Goal: Task Accomplishment & Management: Manage account settings

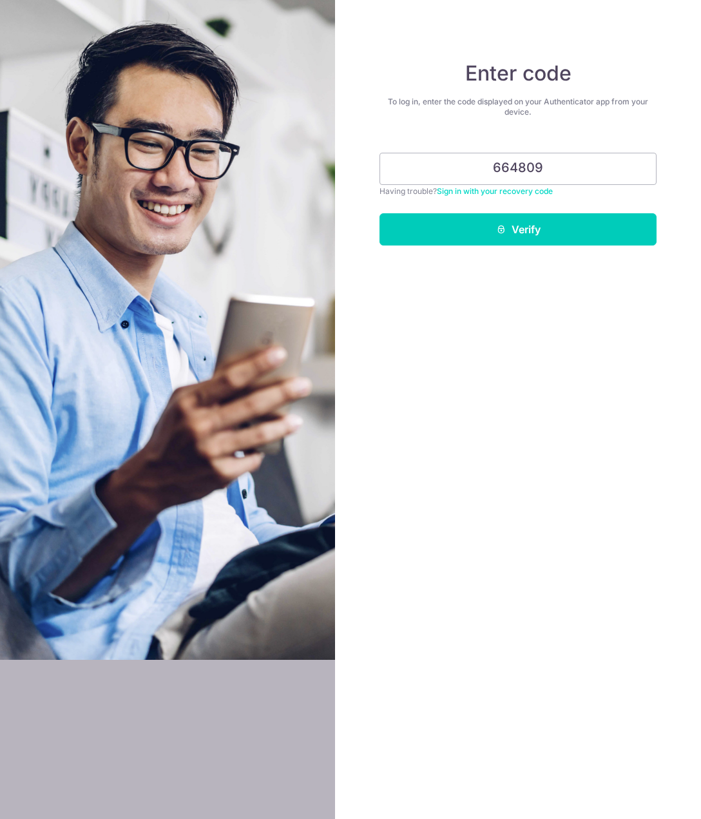
type input "664809"
click at [380, 213] on button "Verify" at bounding box center [518, 229] width 277 height 32
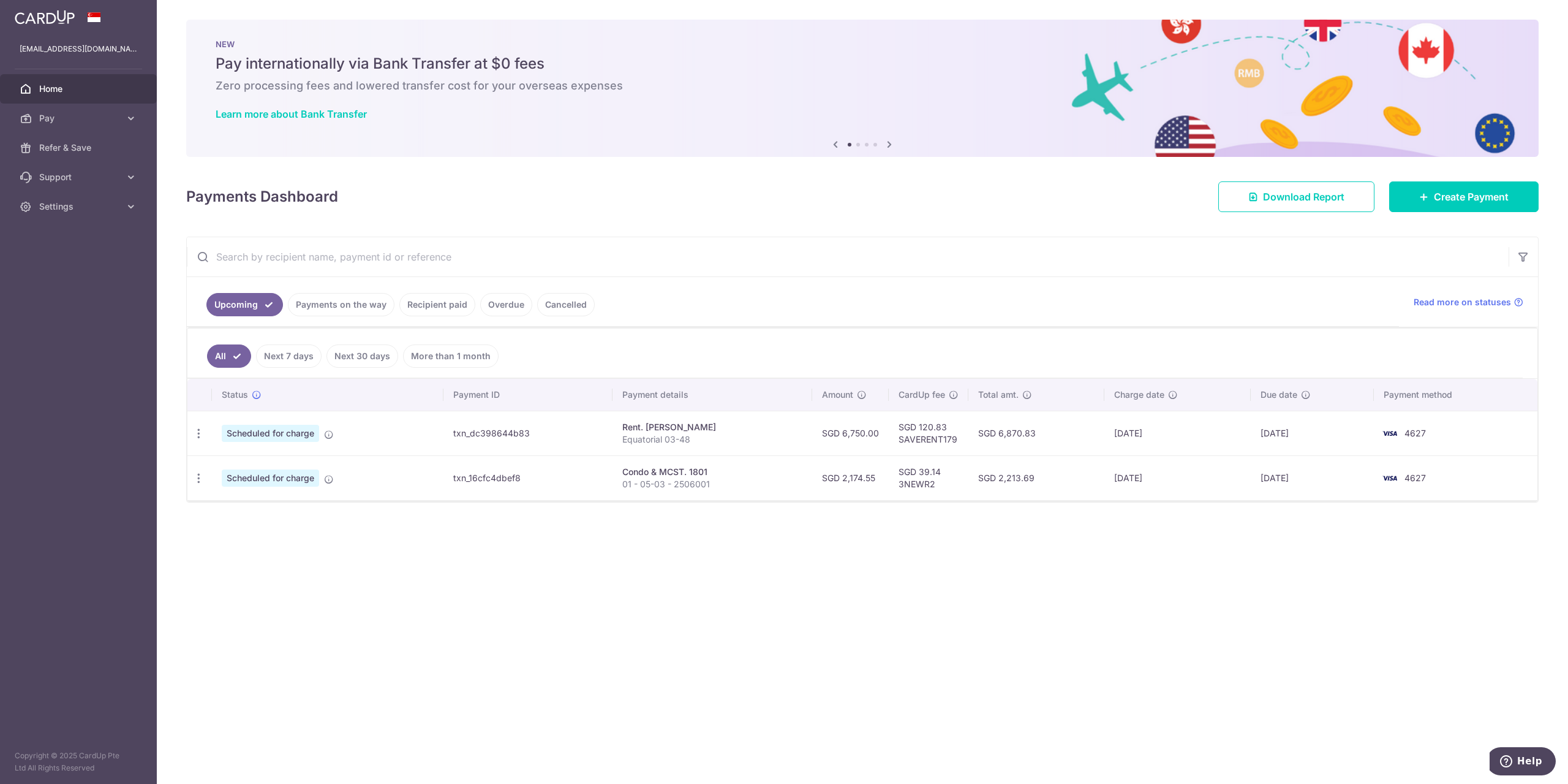
click at [666, 144] on icon at bounding box center [889, 144] width 14 height 15
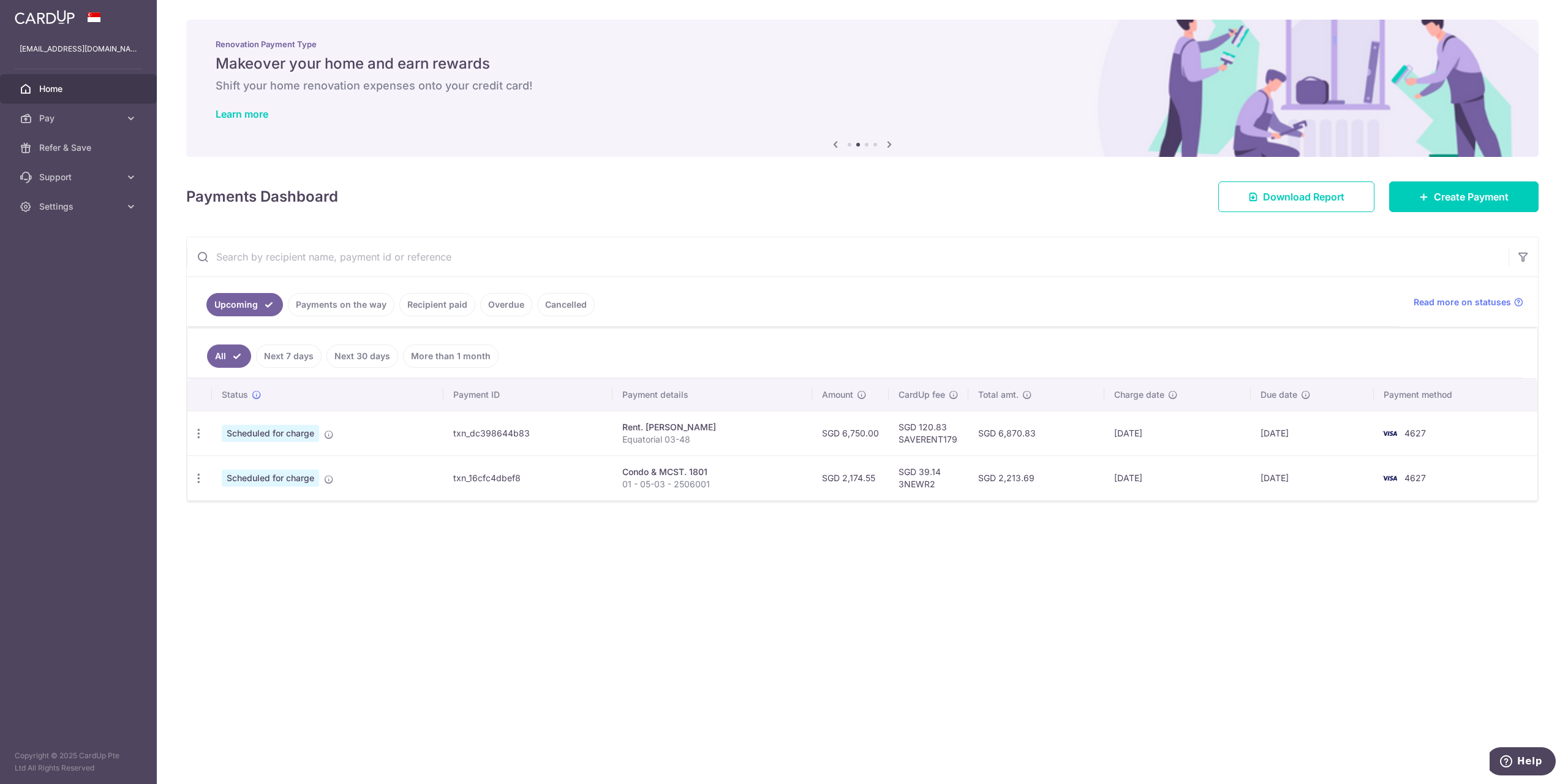
click at [666, 144] on icon at bounding box center [889, 144] width 14 height 15
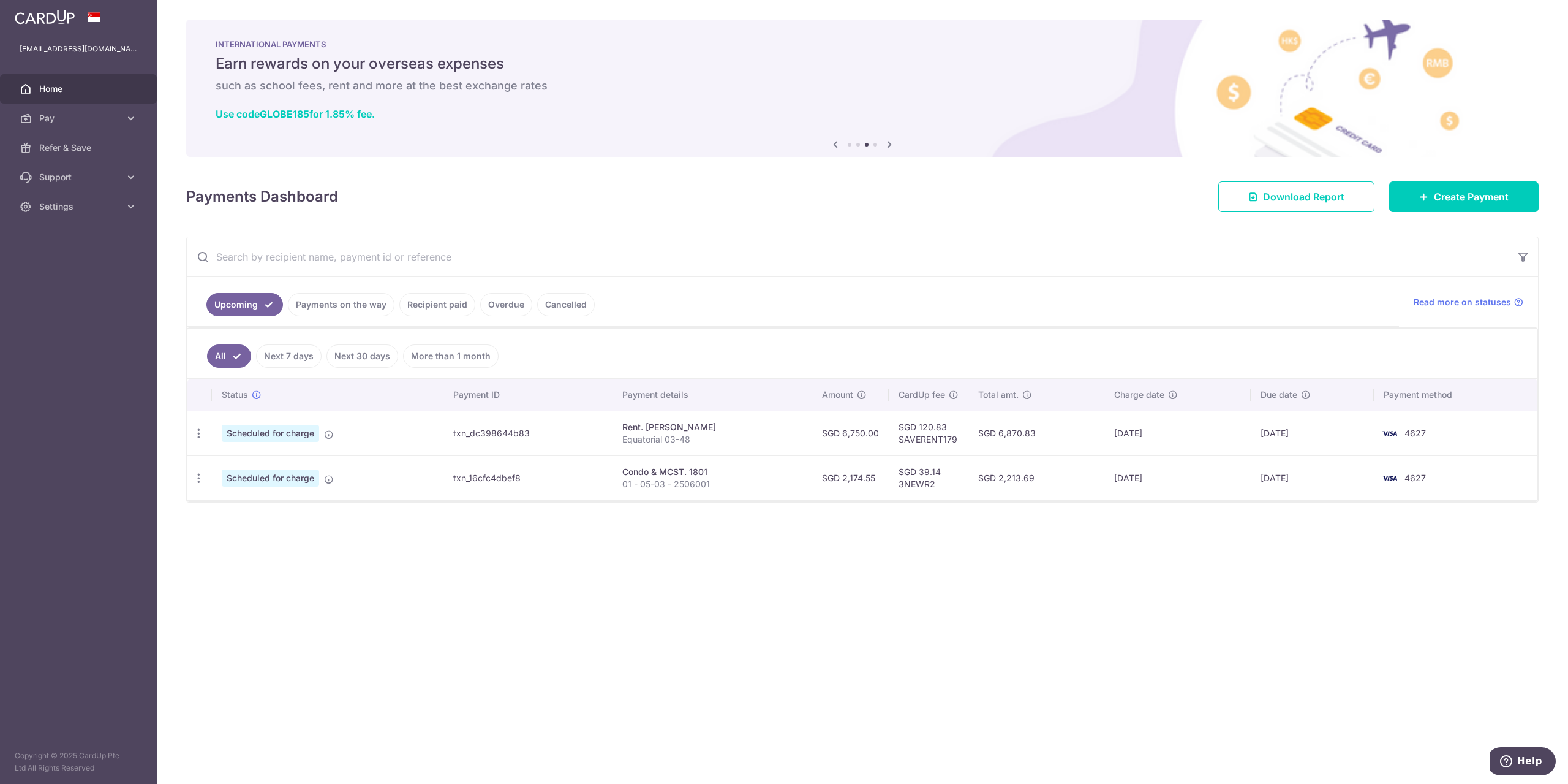
click at [666, 144] on icon at bounding box center [889, 144] width 14 height 15
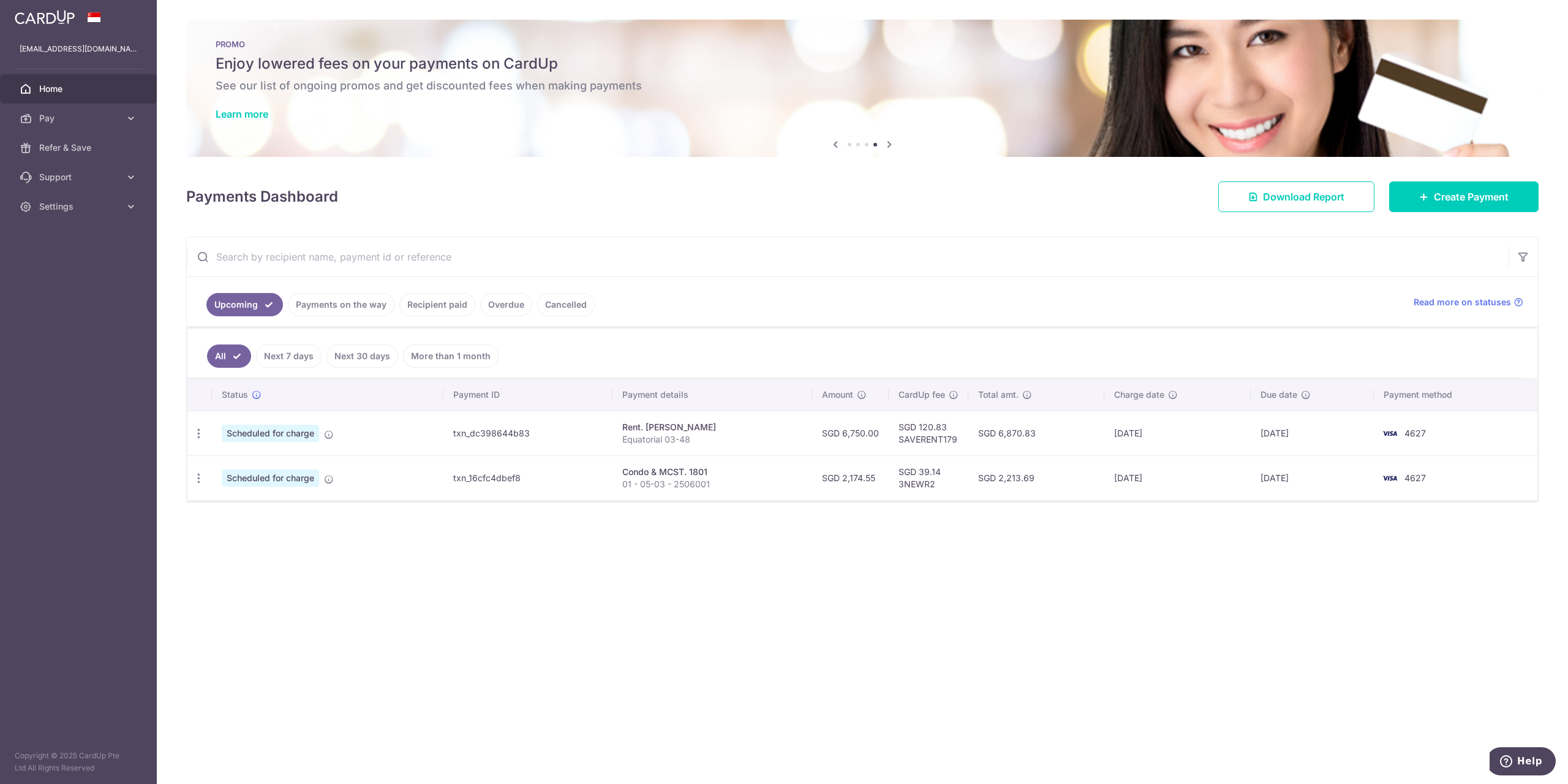
click at [666, 91] on h6 "See our list of ongoing promos and get discounted fees when making payments" at bounding box center [863, 86] width 1294 height 14
click at [240, 107] on link "Learn more" at bounding box center [241, 113] width 52 height 12
